Goal: Information Seeking & Learning: Check status

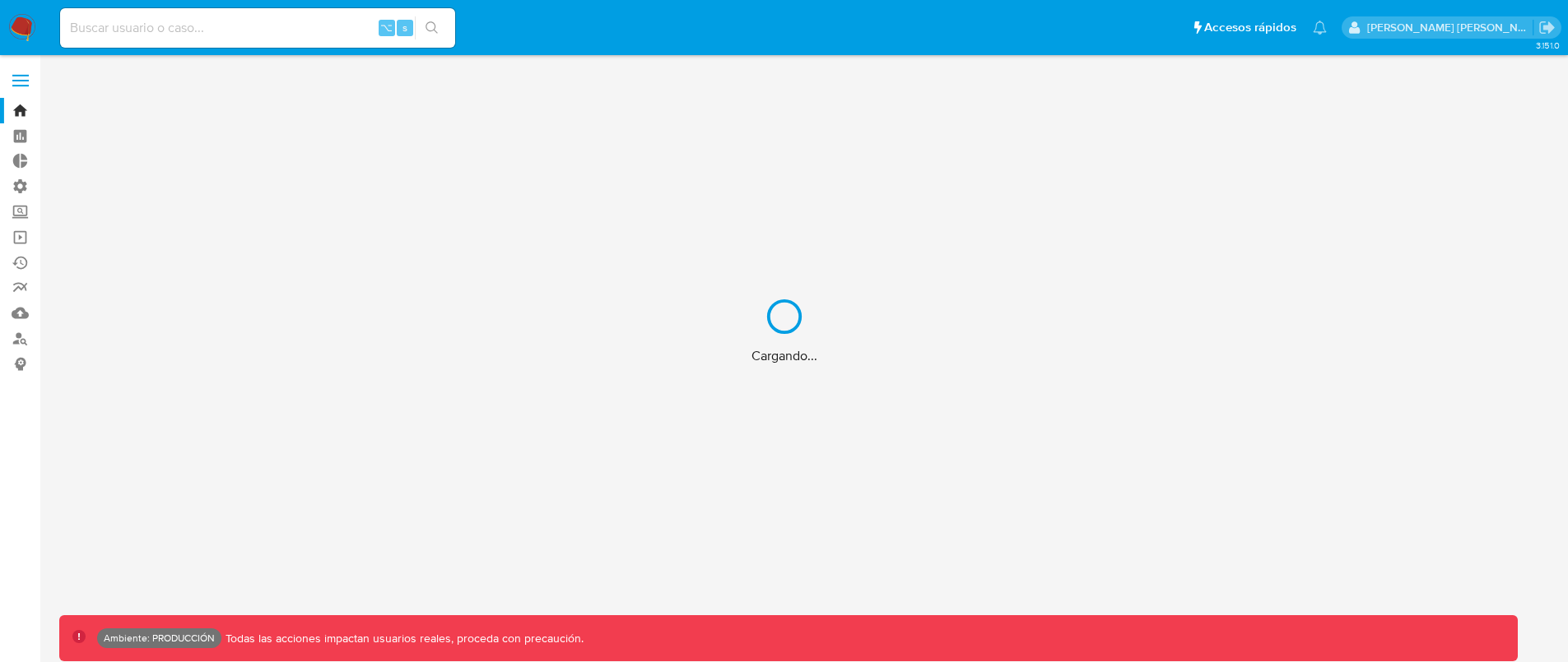
click at [301, 31] on input at bounding box center [258, 28] width 395 height 21
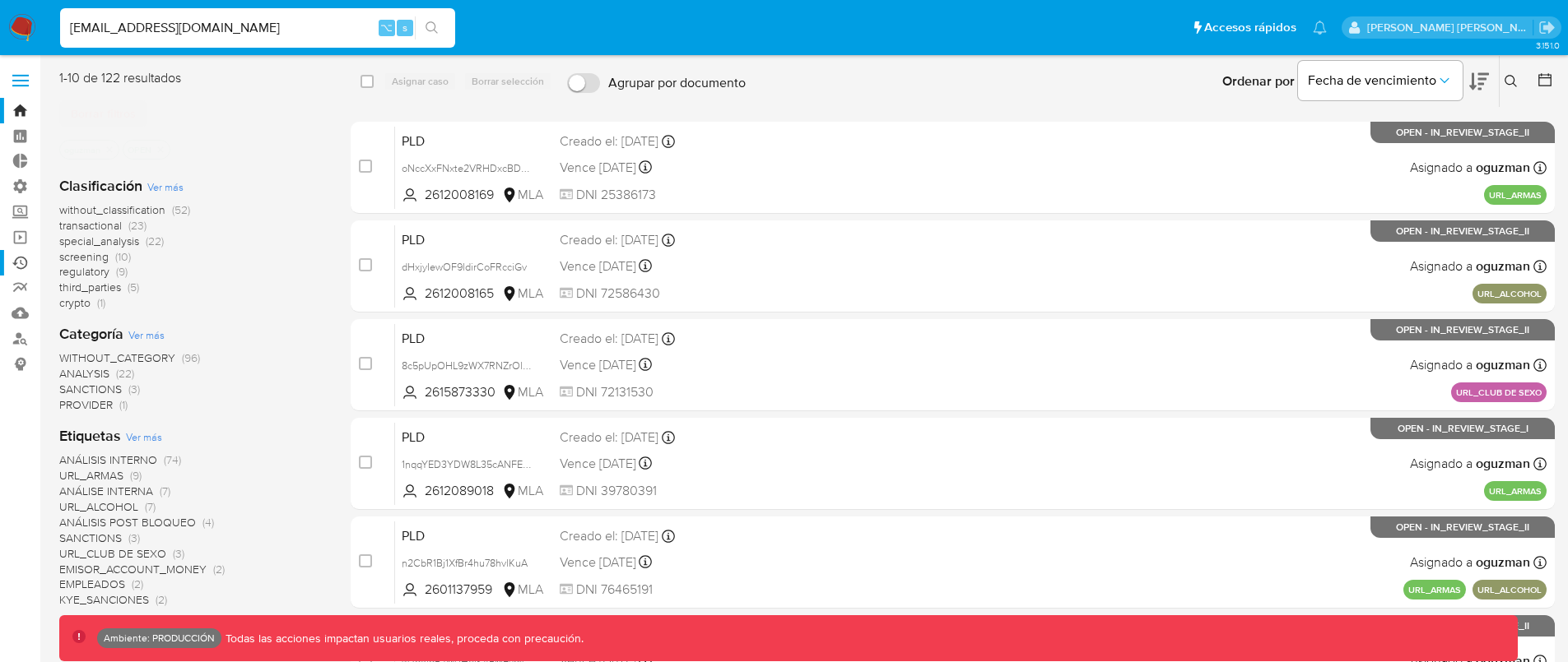
type input "[EMAIL_ADDRESS][DOMAIN_NAME]"
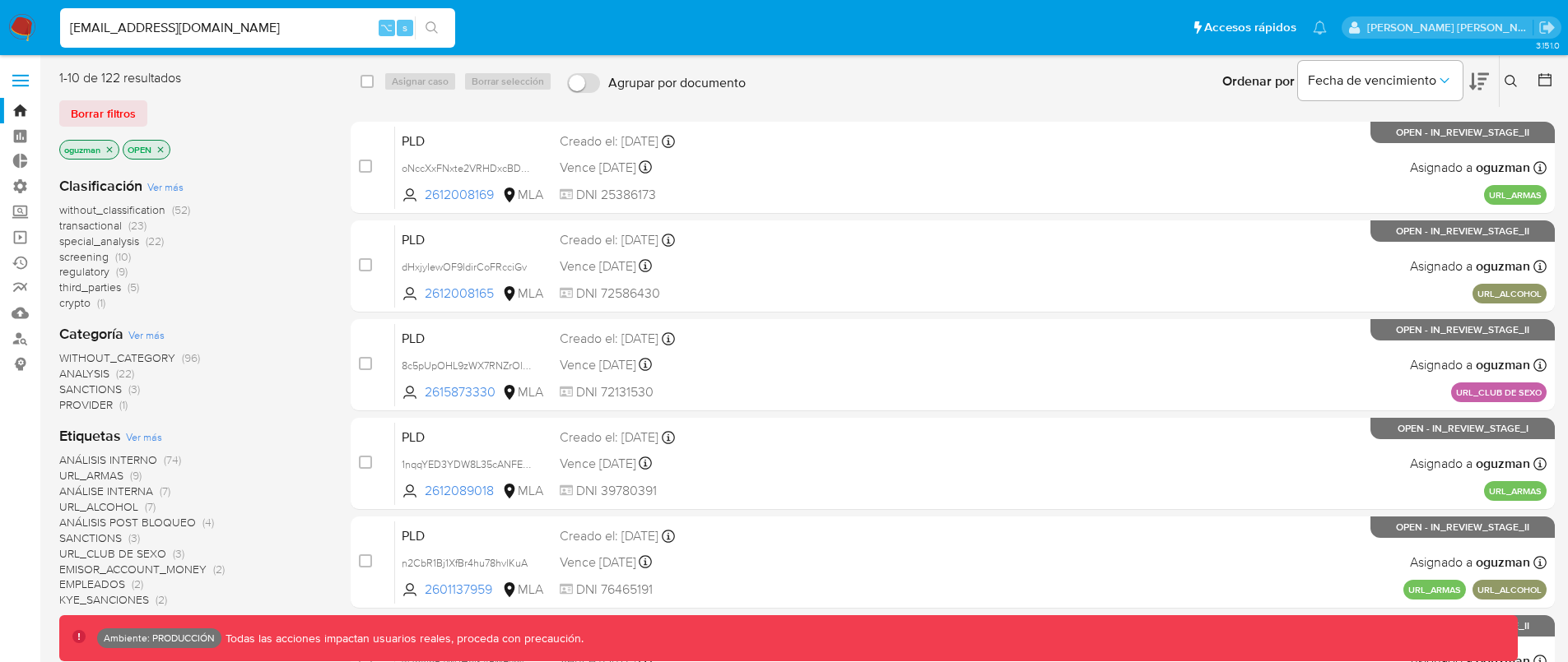
click at [432, 24] on icon "search-icon" at bounding box center [432, 28] width 13 height 13
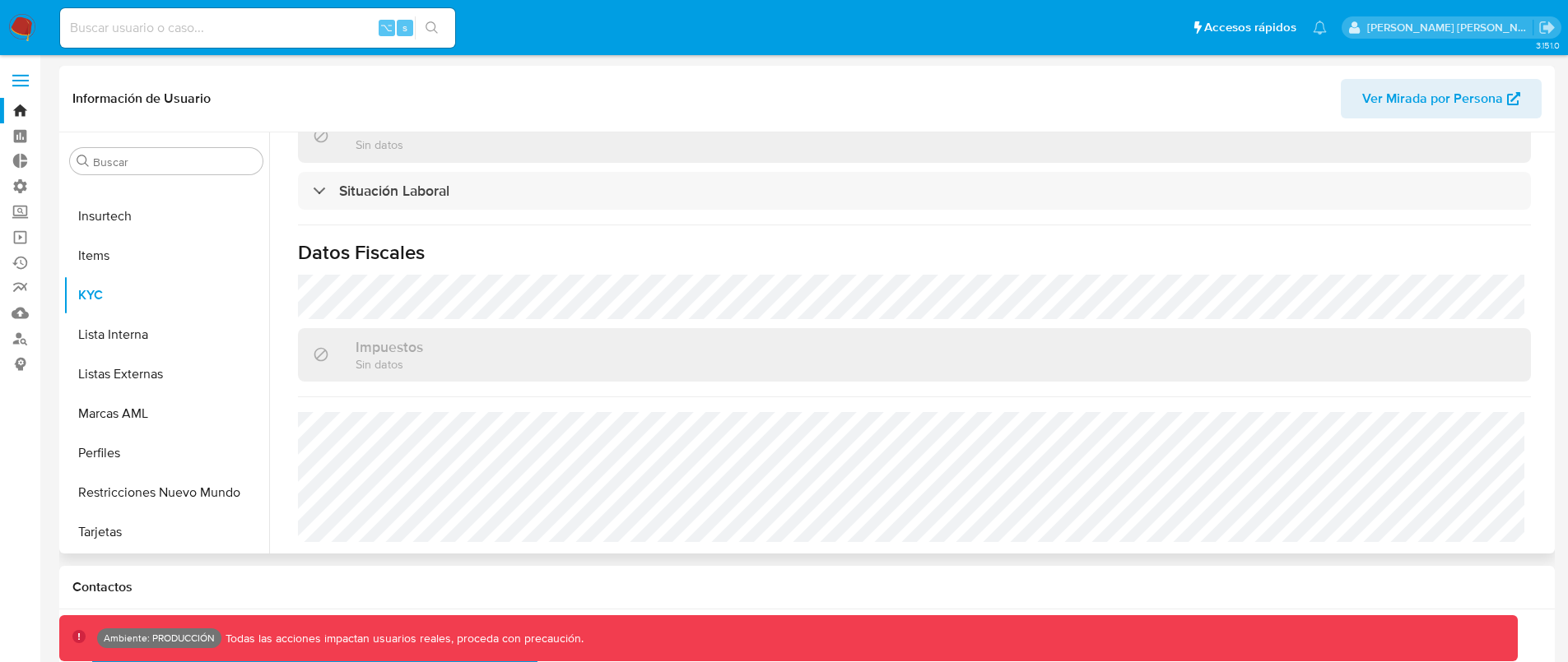
scroll to position [836, 0]
select select "10"
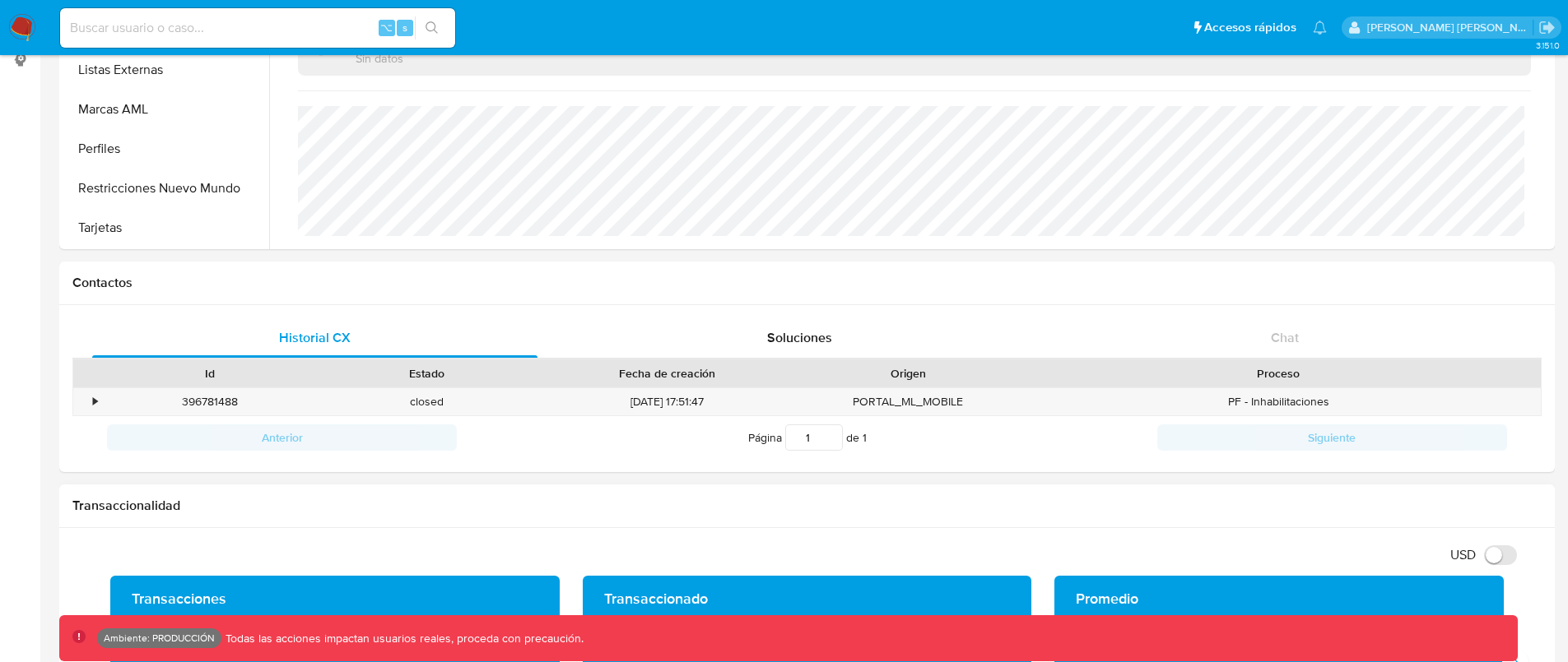
scroll to position [309, 0]
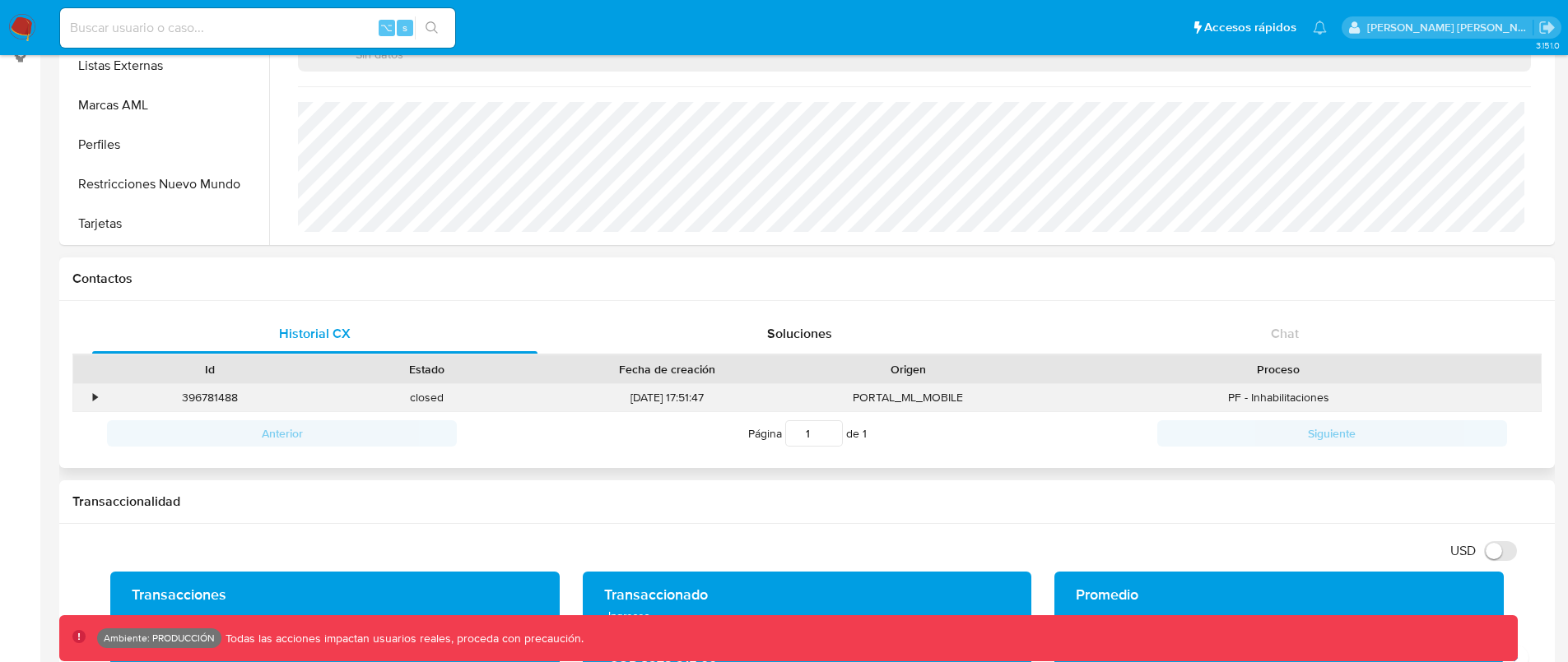
click at [99, 399] on div "•" at bounding box center [88, 397] width 29 height 27
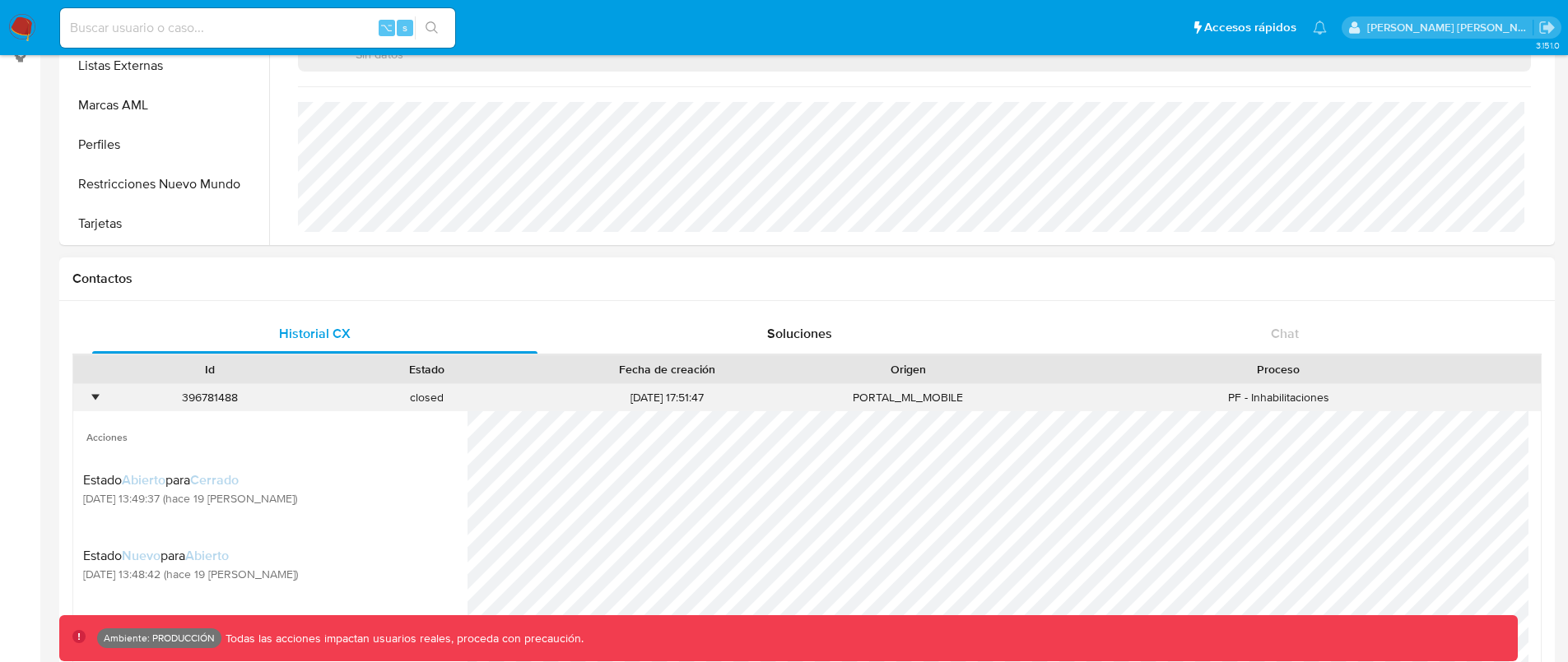
click at [97, 398] on div "•" at bounding box center [95, 397] width 4 height 16
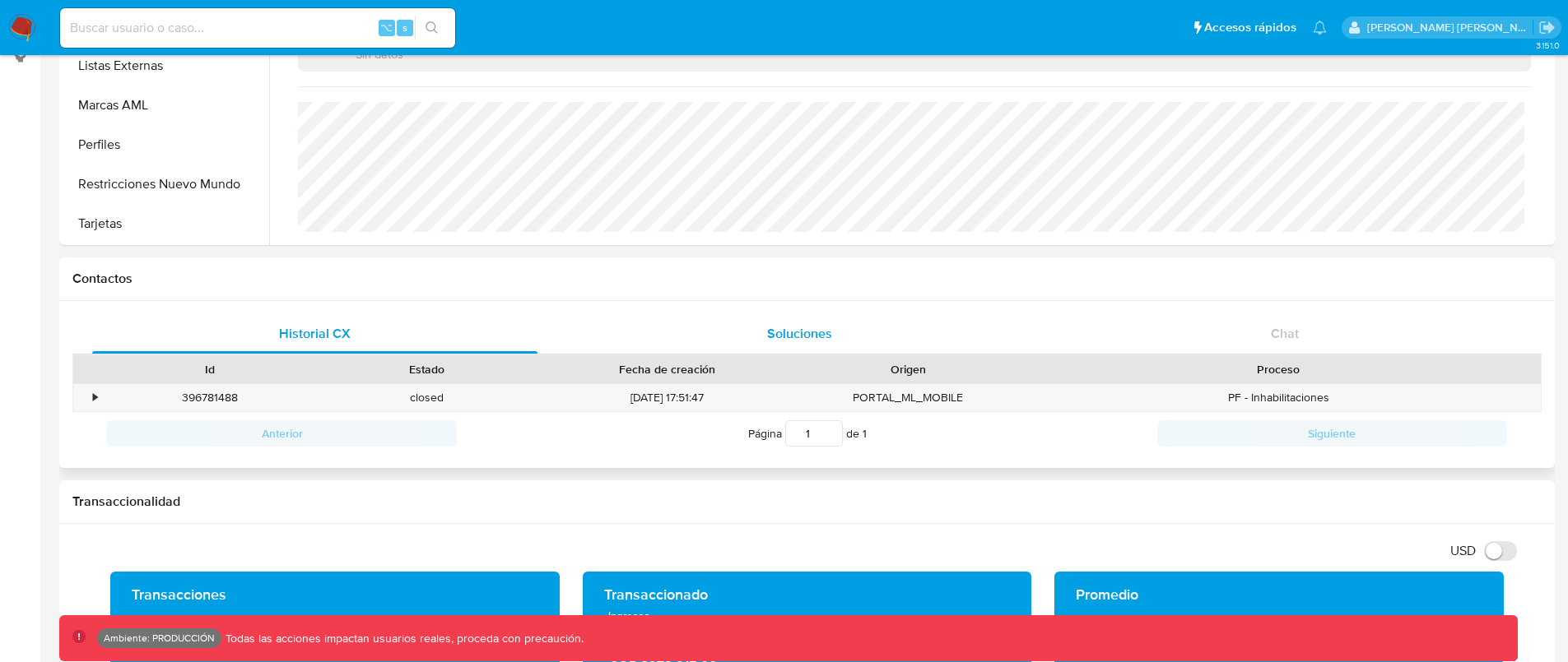
click at [721, 338] on div "Soluciones" at bounding box center [799, 334] width 445 height 40
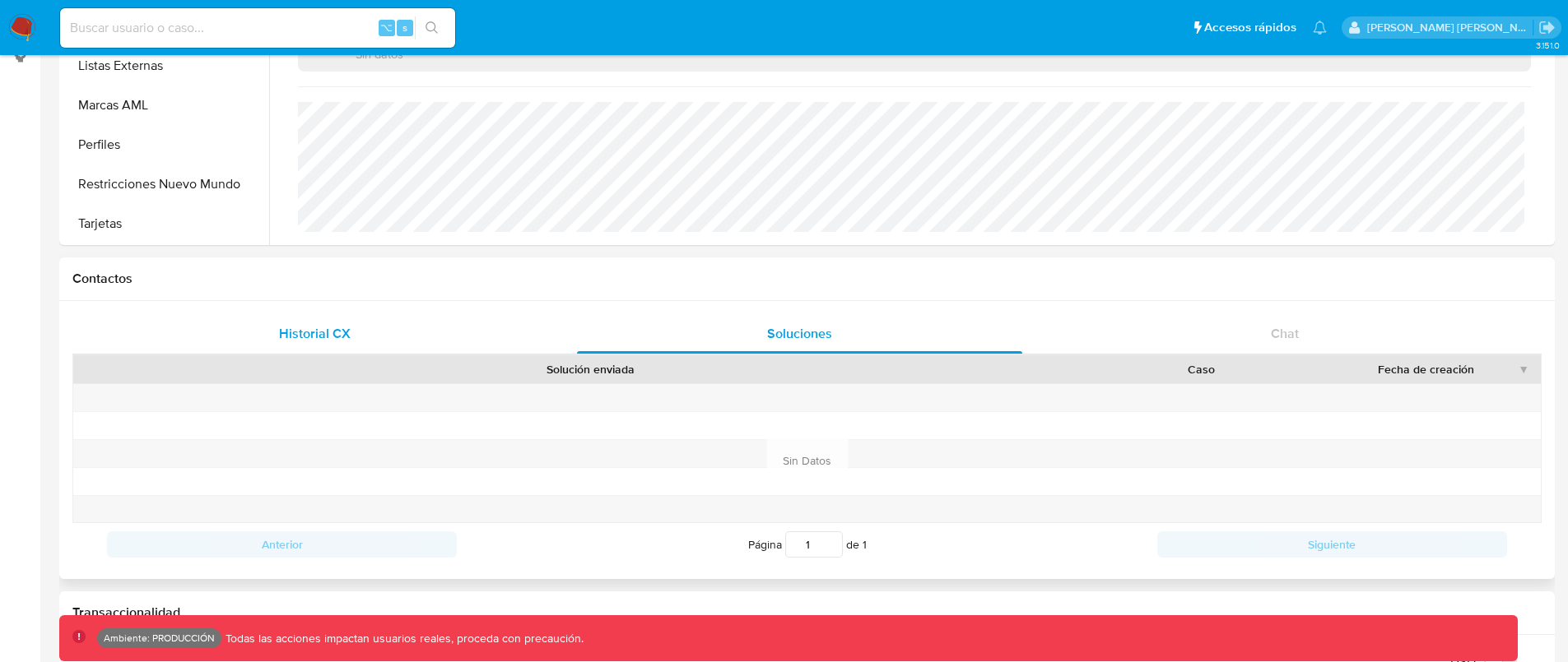
click at [344, 325] on span "Historial CX" at bounding box center [315, 333] width 72 height 19
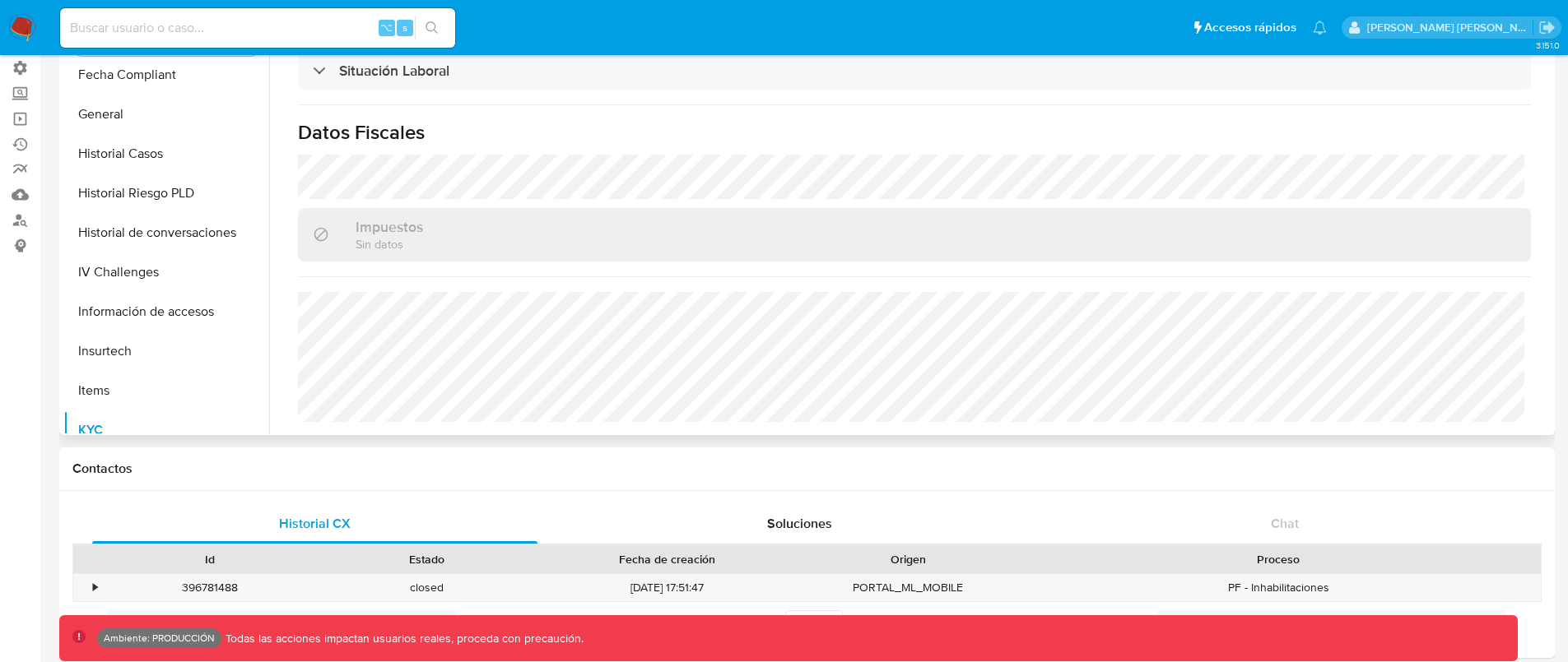
scroll to position [359, 0]
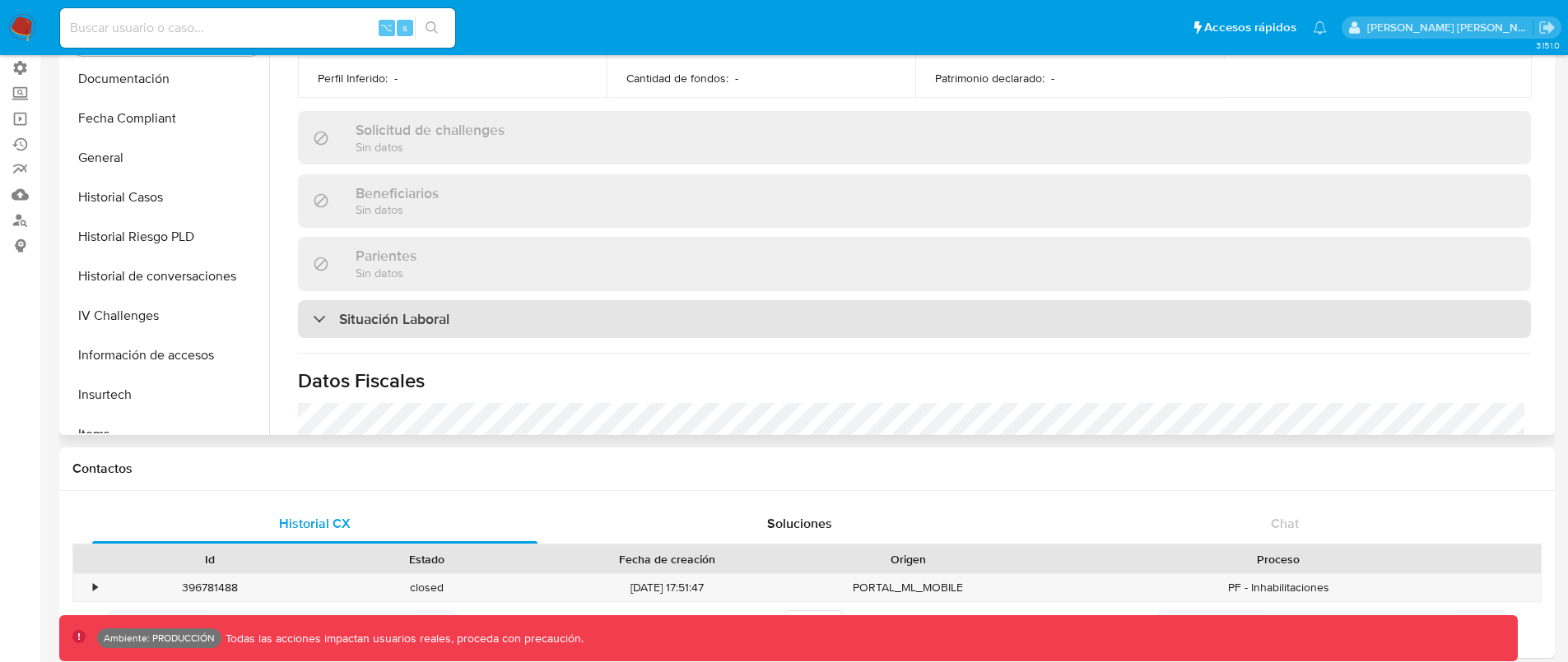
click at [575, 322] on div "Situación Laboral" at bounding box center [914, 319] width 1233 height 38
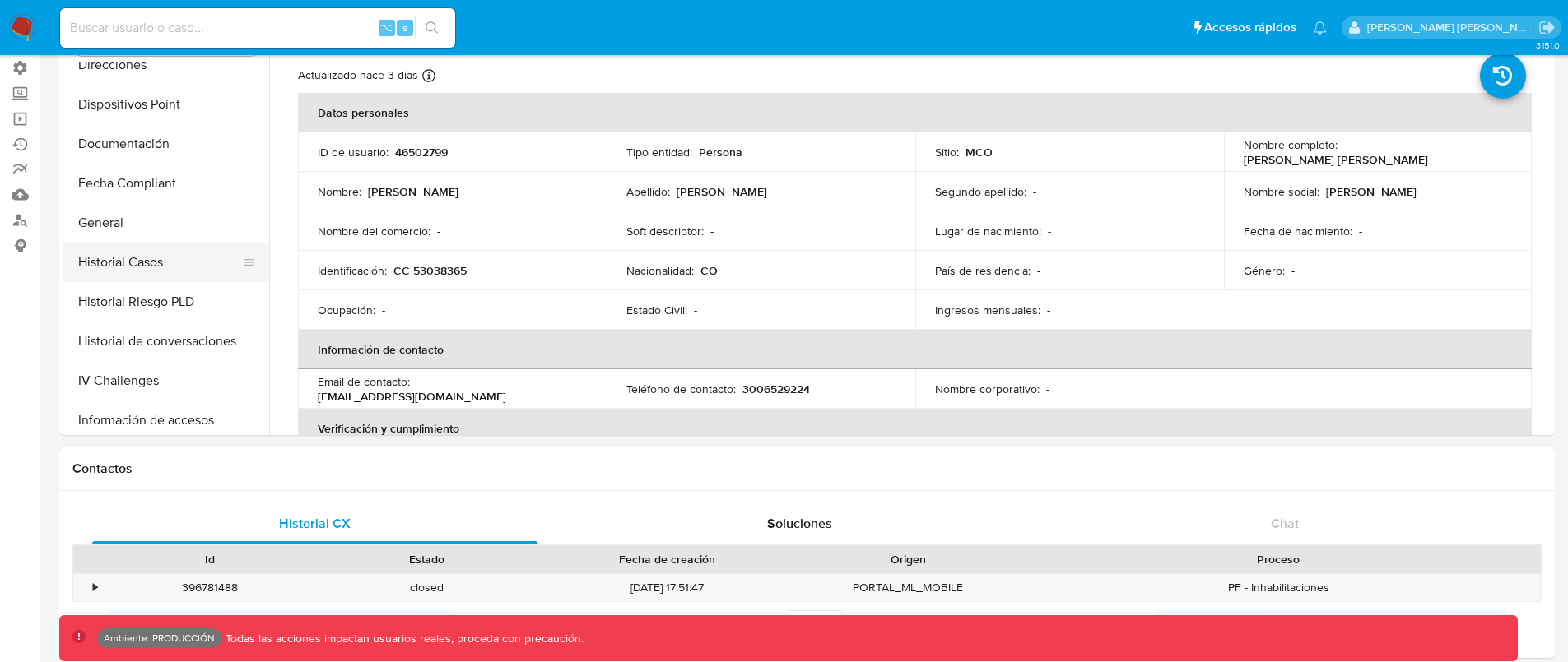
scroll to position [272, 0]
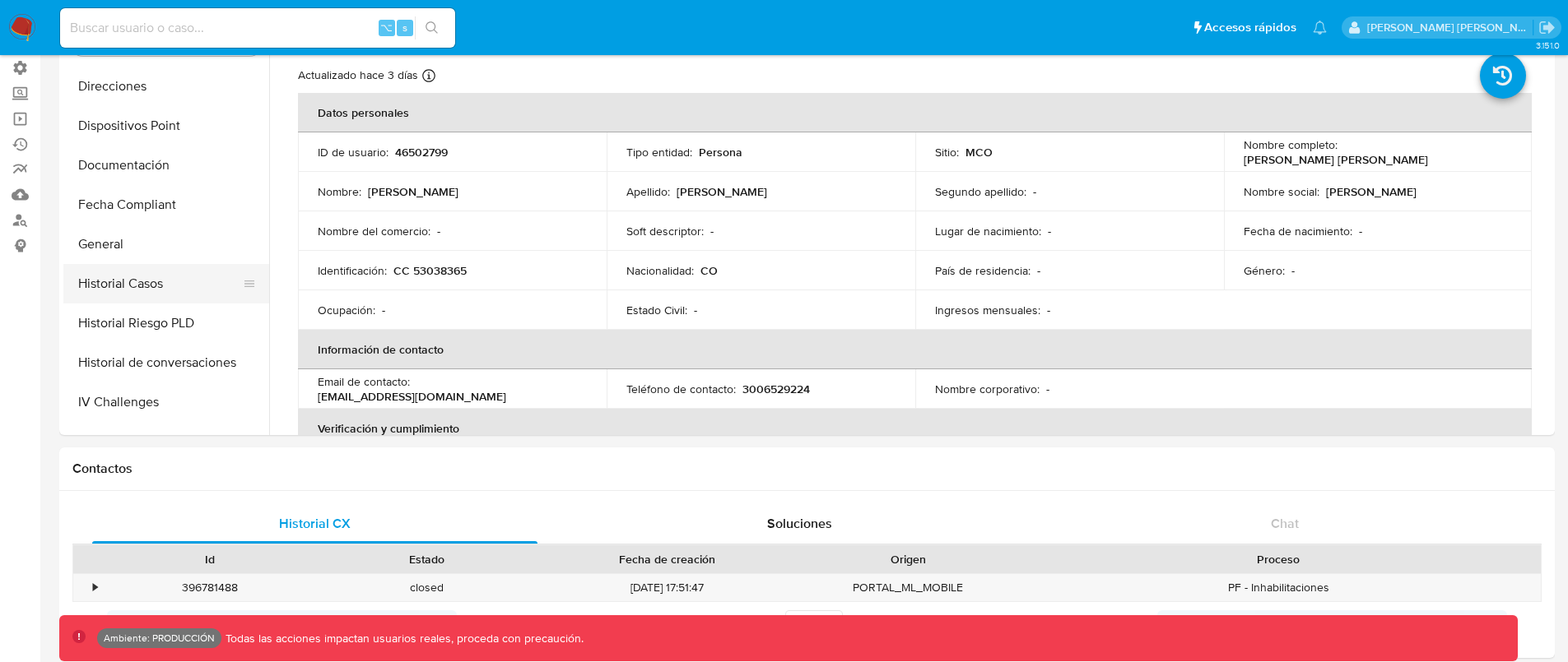
click at [163, 265] on button "Historial Casos" at bounding box center [159, 284] width 192 height 40
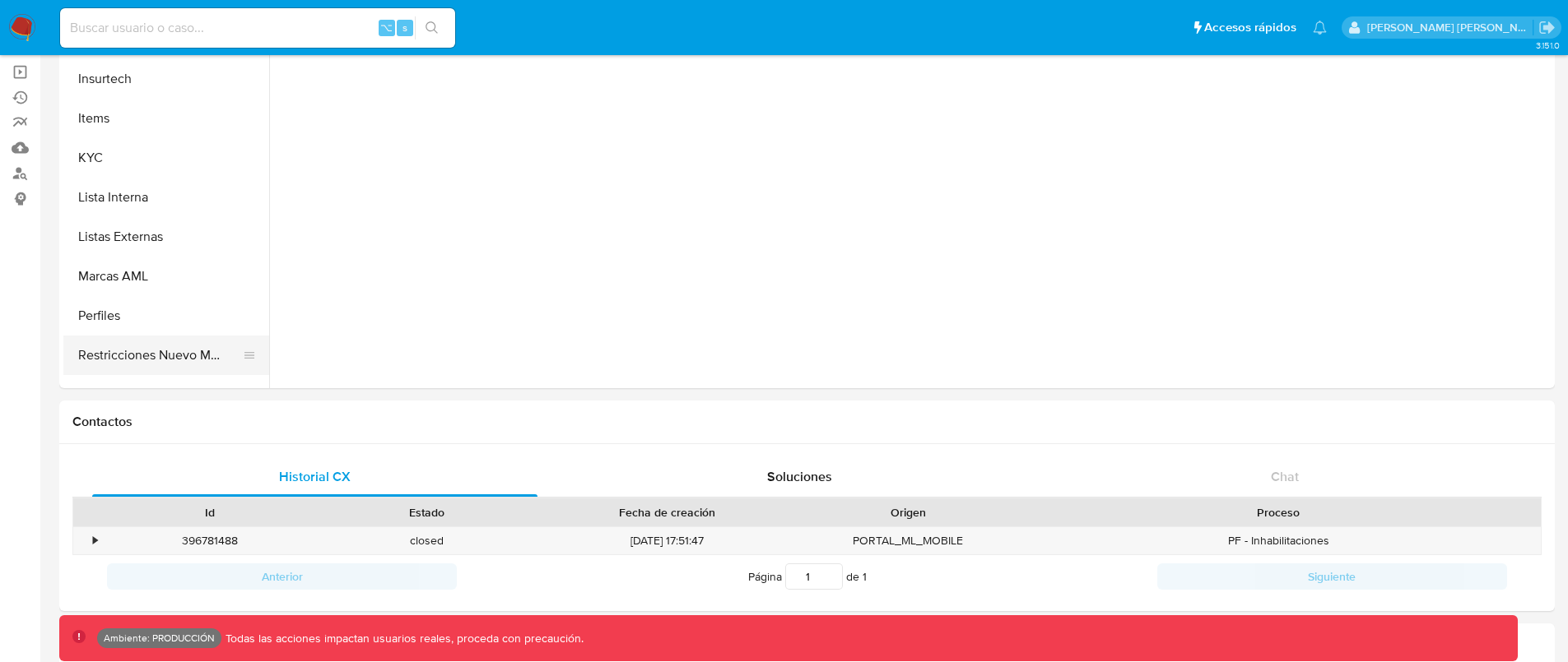
scroll to position [655, 0]
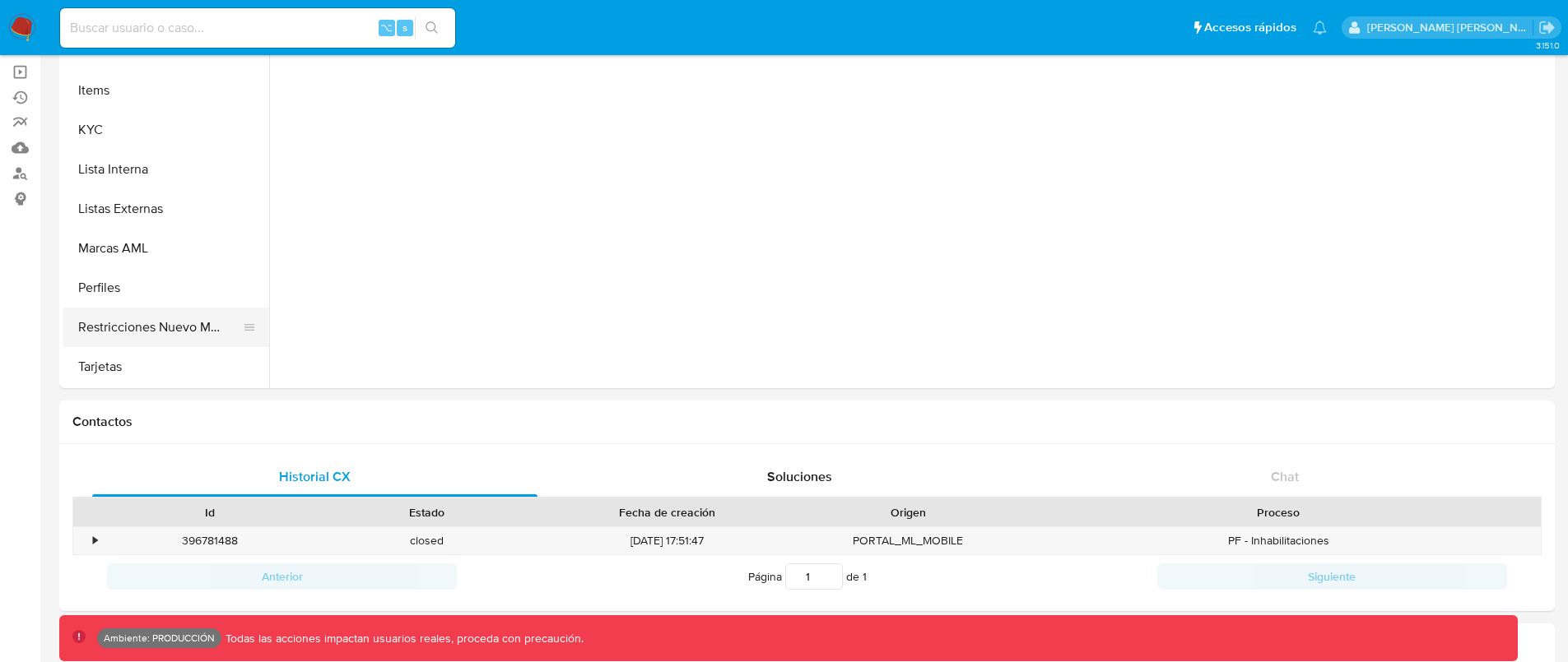
click at [173, 321] on button "Restricciones Nuevo Mundo" at bounding box center [159, 328] width 192 height 40
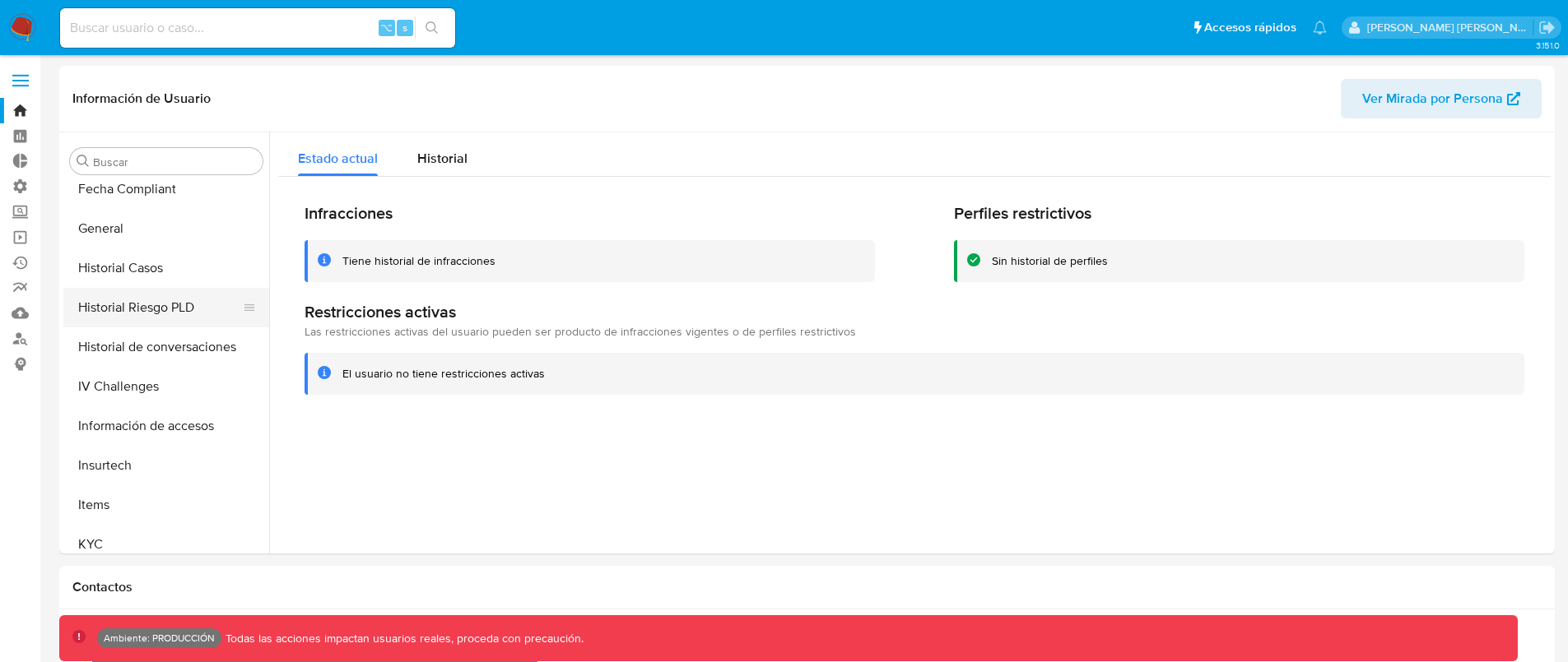
scroll to position [391, 0]
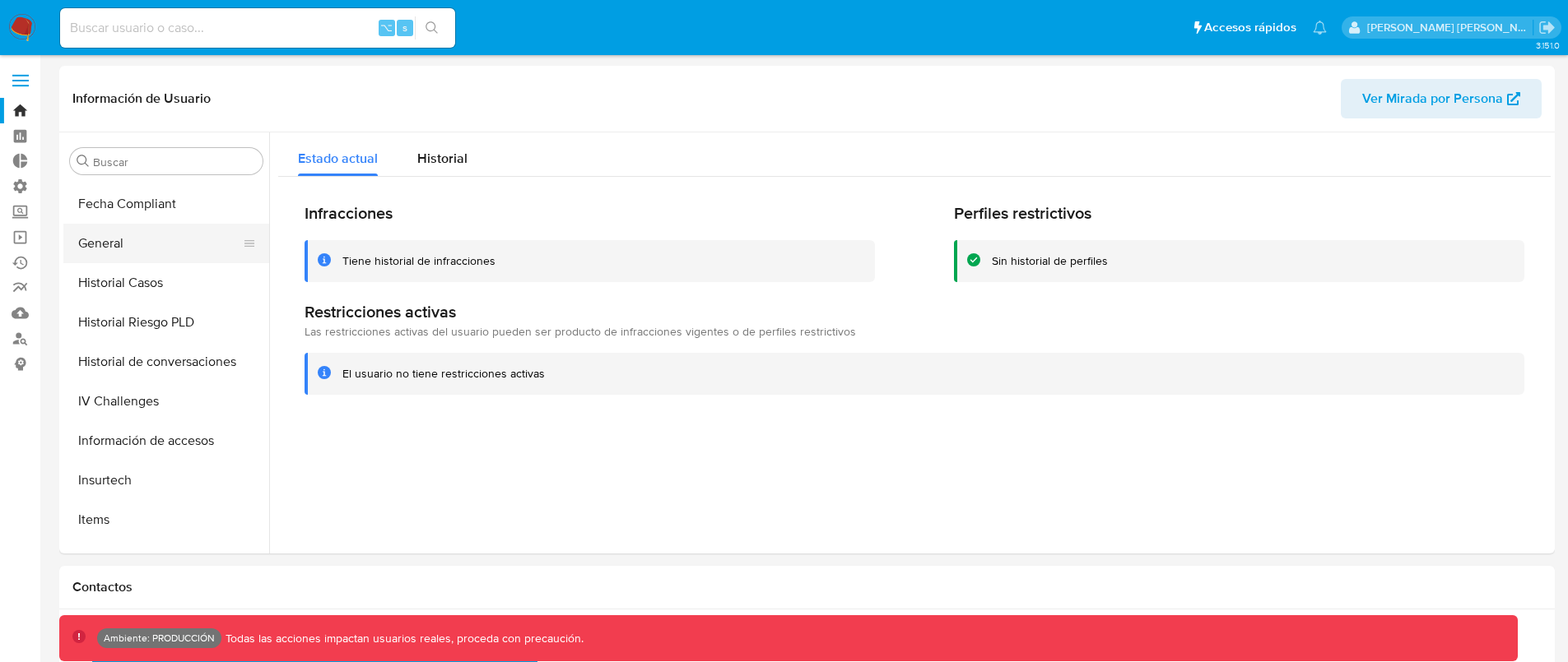
click at [151, 253] on button "General" at bounding box center [159, 244] width 192 height 40
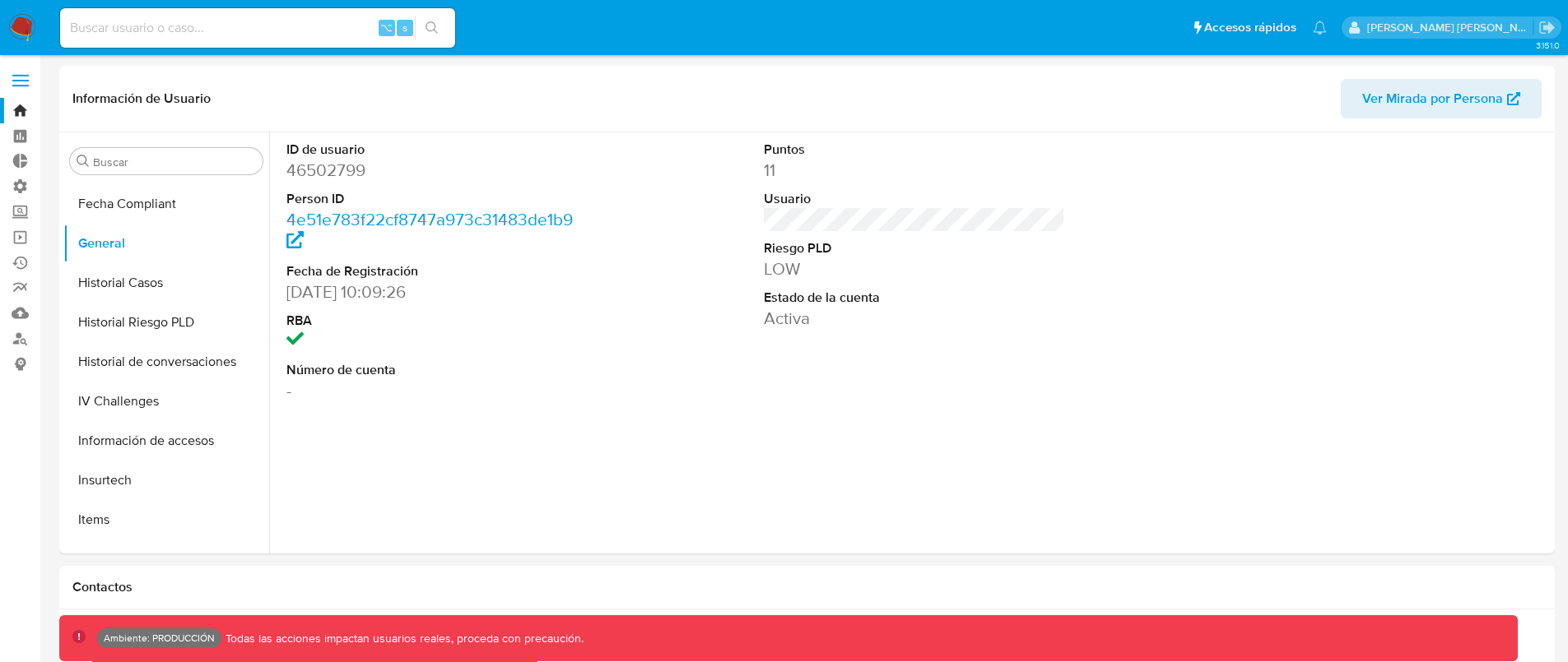
click at [23, 114] on link "Bandeja" at bounding box center [97, 111] width 196 height 26
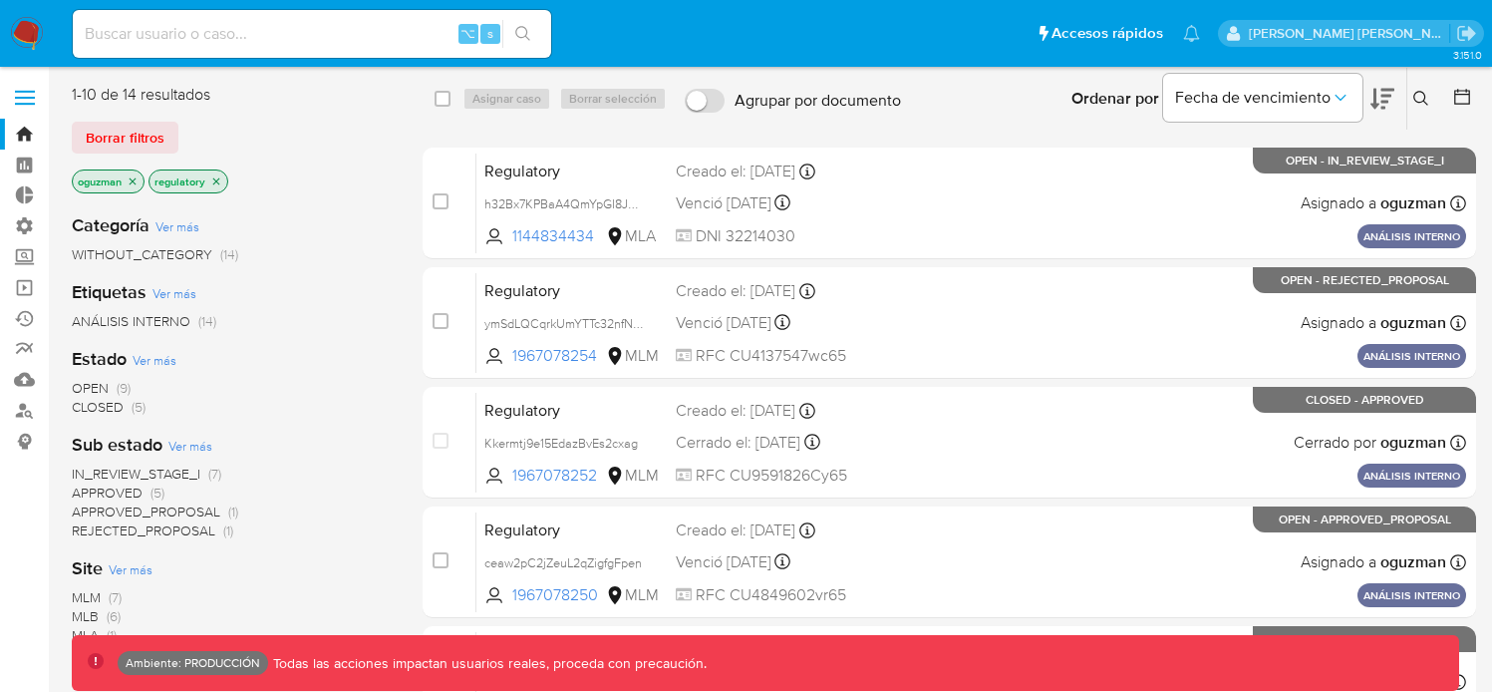
scroll to position [378, 0]
